Goal: Task Accomplishment & Management: Manage account settings

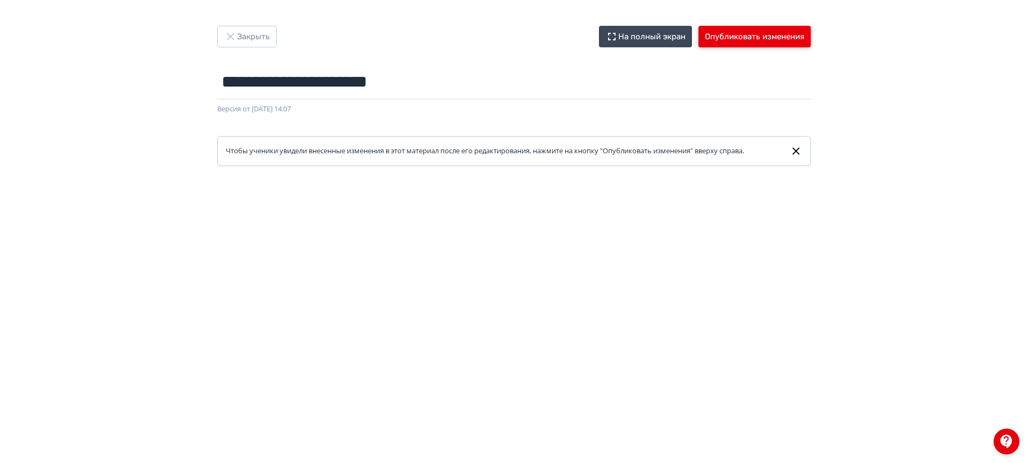
click at [740, 37] on button "Опубликовать изменения" at bounding box center [755, 37] width 112 height 22
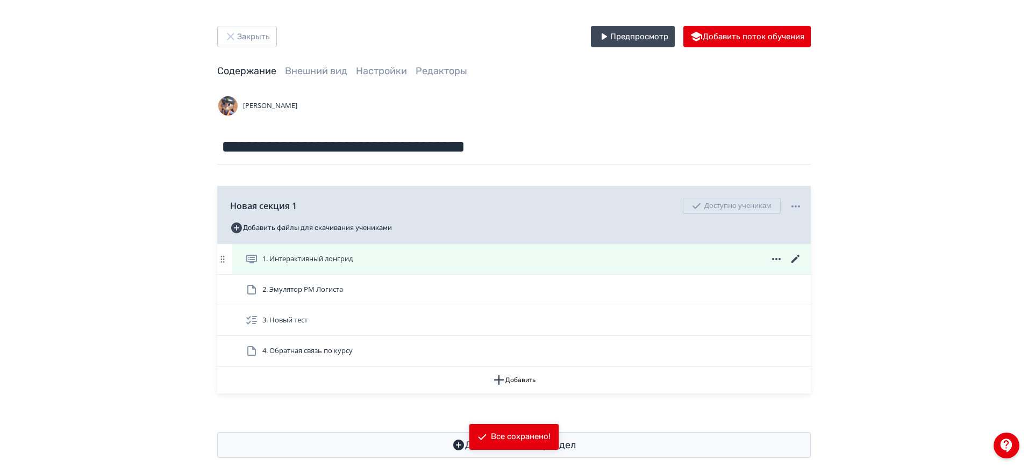
click at [799, 254] on icon at bounding box center [796, 259] width 13 height 13
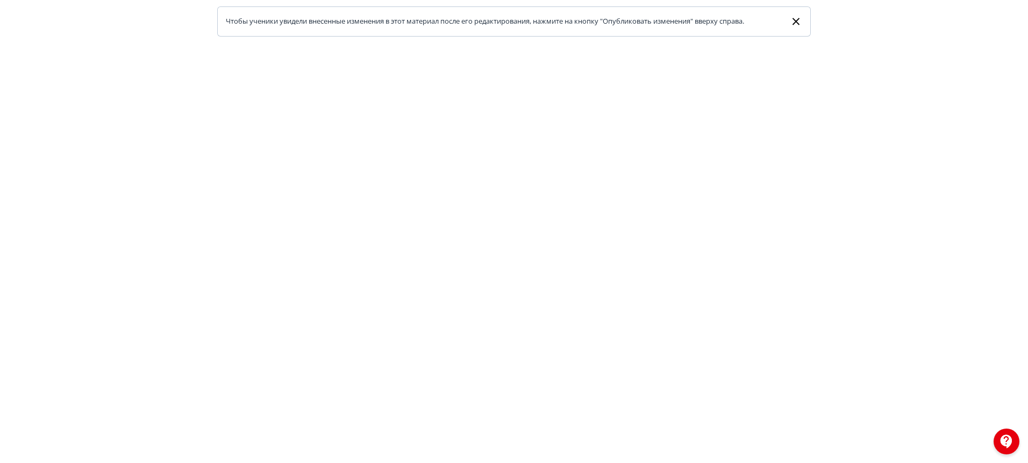
scroll to position [134, 0]
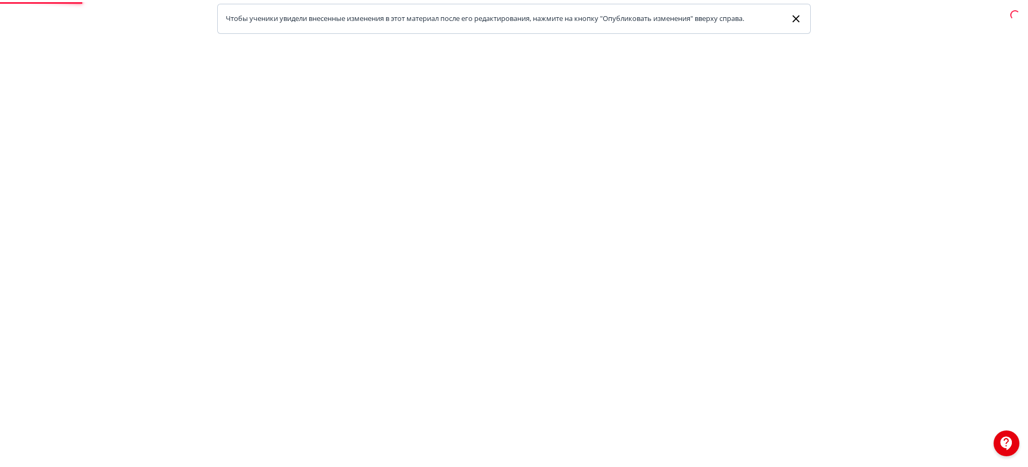
scroll to position [17, 0]
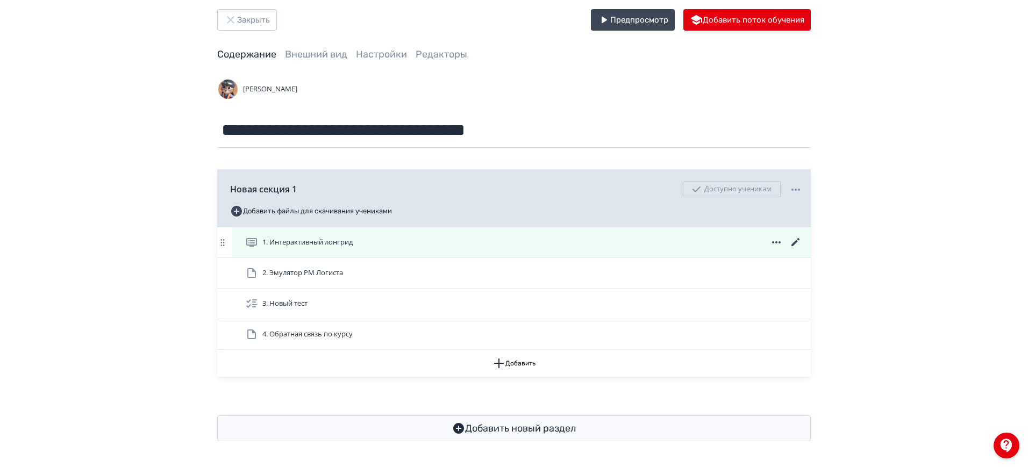
click at [793, 246] on icon at bounding box center [796, 242] width 8 height 8
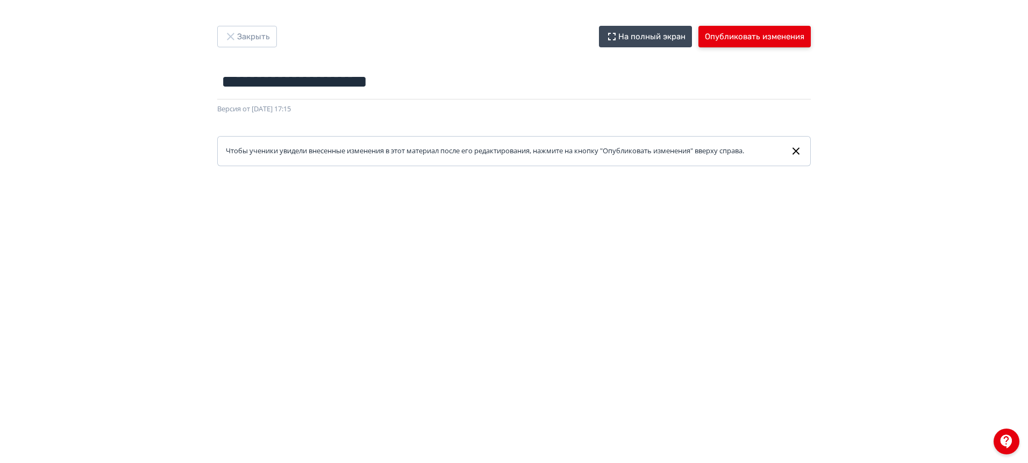
click at [760, 35] on button "Опубликовать изменения" at bounding box center [755, 37] width 112 height 22
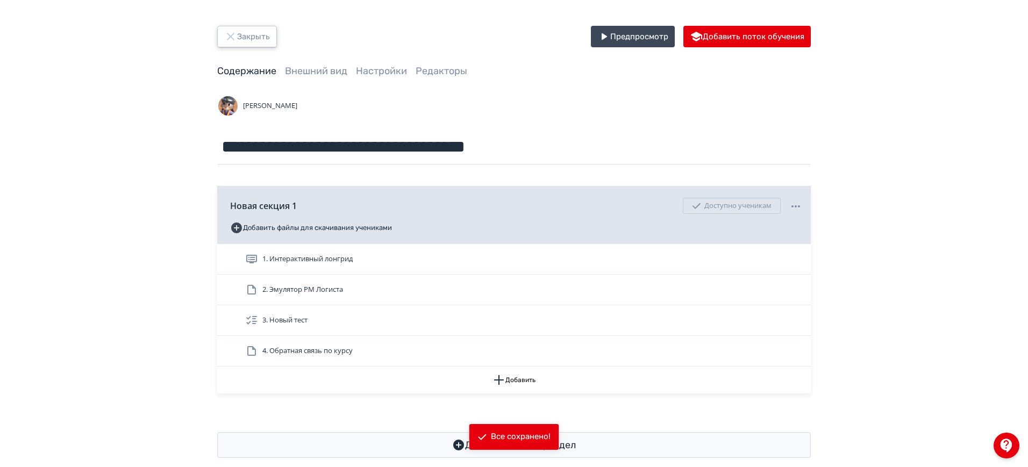
click at [250, 41] on button "Закрыть" at bounding box center [247, 37] width 60 height 22
